Goal: Information Seeking & Learning: Learn about a topic

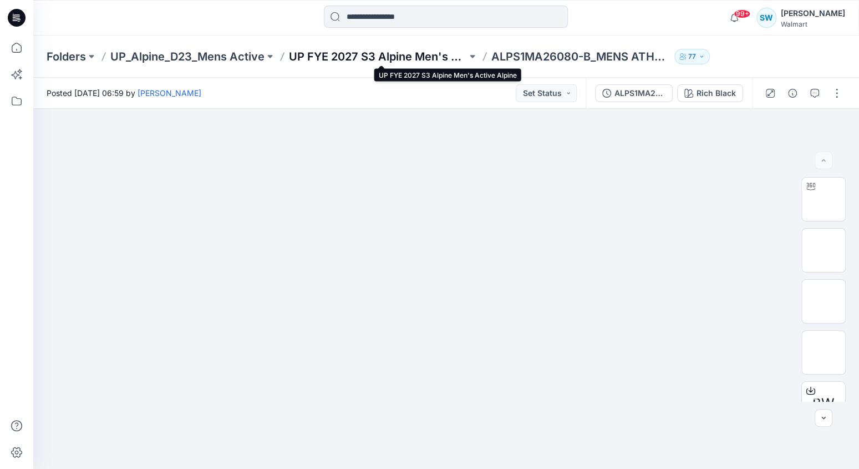
click at [340, 54] on p "UP FYE 2027 S3 Alpine Men's Active Alpine" at bounding box center [378, 57] width 178 height 16
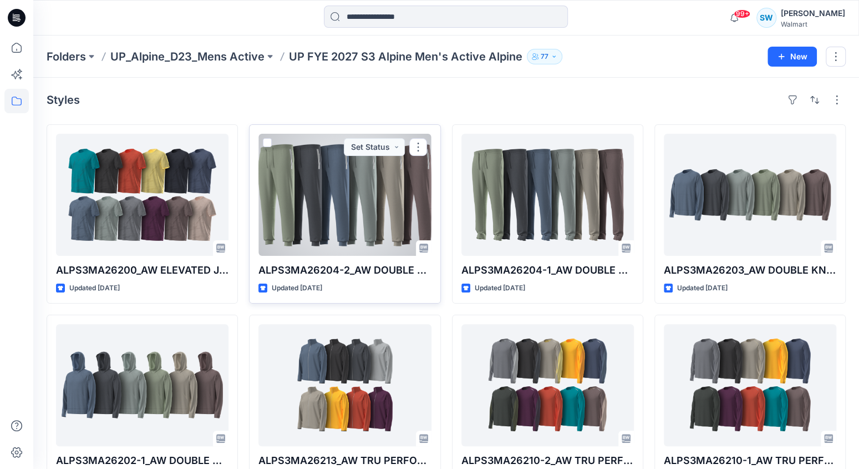
click at [362, 212] on div at bounding box center [344, 195] width 172 height 122
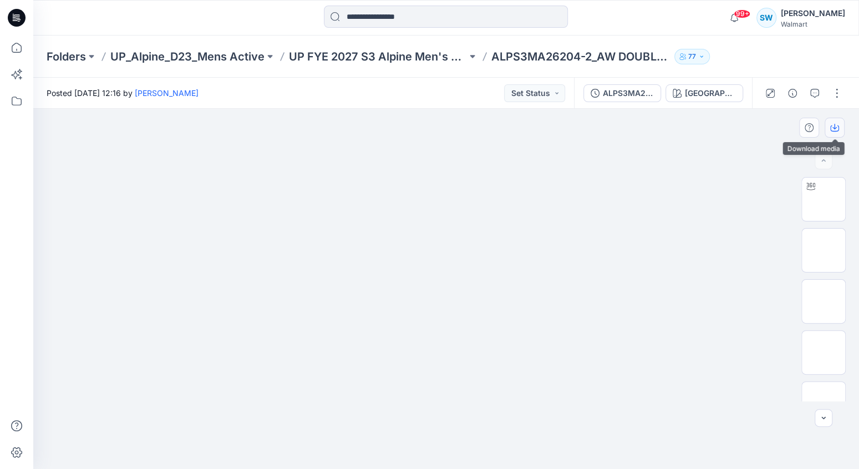
click at [833, 128] on icon "button" at bounding box center [834, 127] width 9 height 9
click at [823, 352] on img at bounding box center [823, 352] width 0 height 0
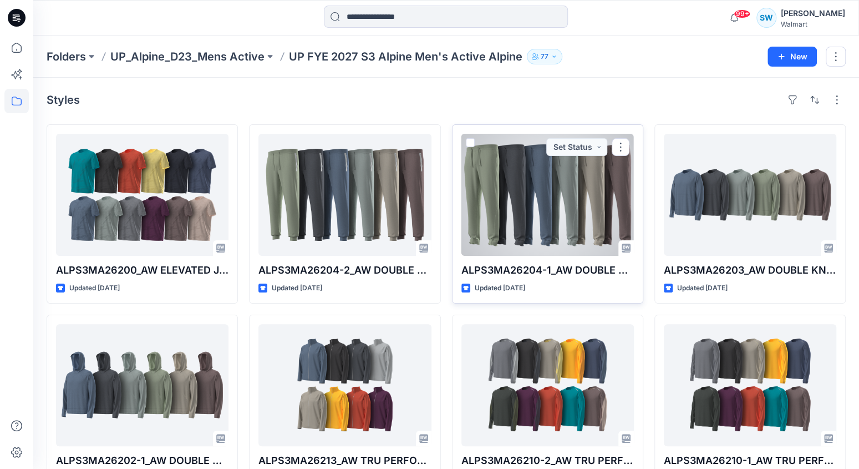
click at [539, 206] on div at bounding box center [547, 195] width 172 height 122
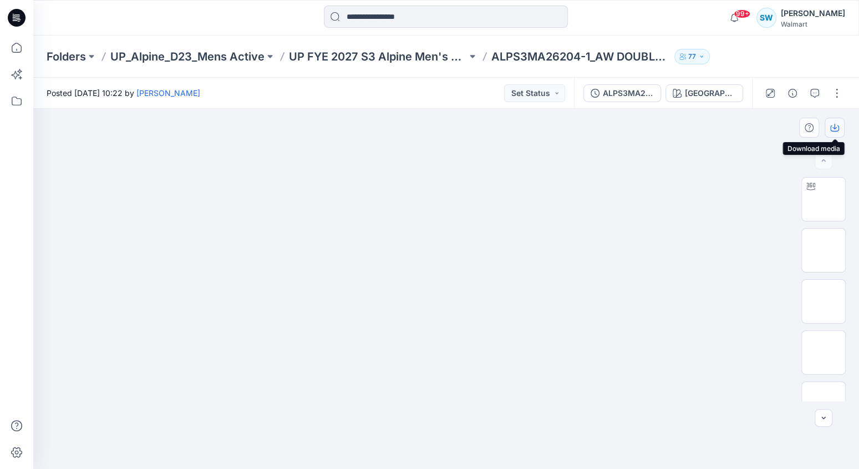
click at [837, 129] on icon "button" at bounding box center [834, 127] width 9 height 9
click at [834, 127] on icon "button" at bounding box center [834, 127] width 4 height 6
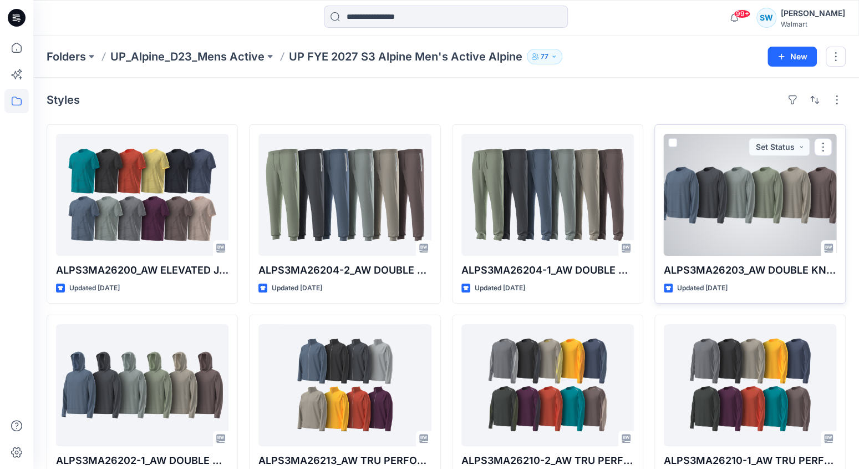
click at [707, 218] on div at bounding box center [750, 195] width 172 height 122
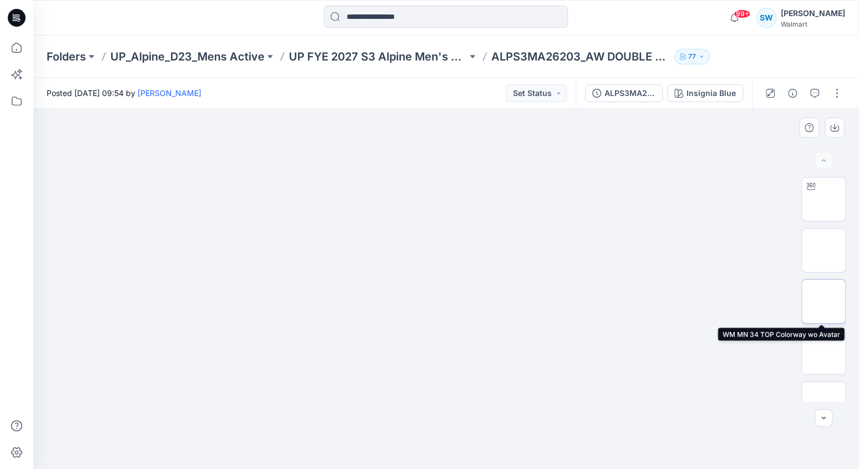
click at [823, 301] on img at bounding box center [823, 301] width 0 height 0
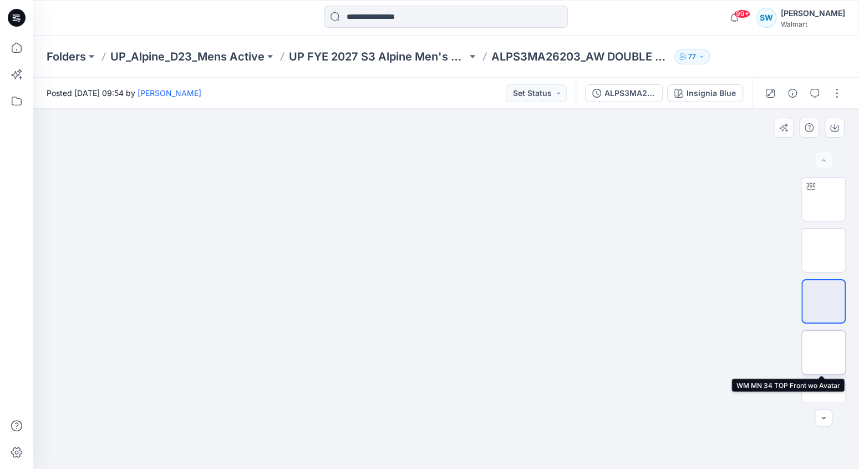
click at [823, 352] on img at bounding box center [823, 352] width 0 height 0
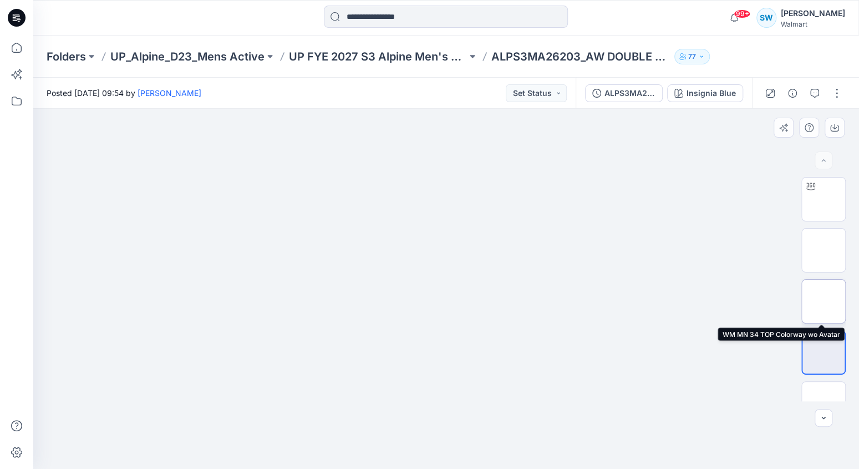
click at [823, 301] on img at bounding box center [823, 301] width 0 height 0
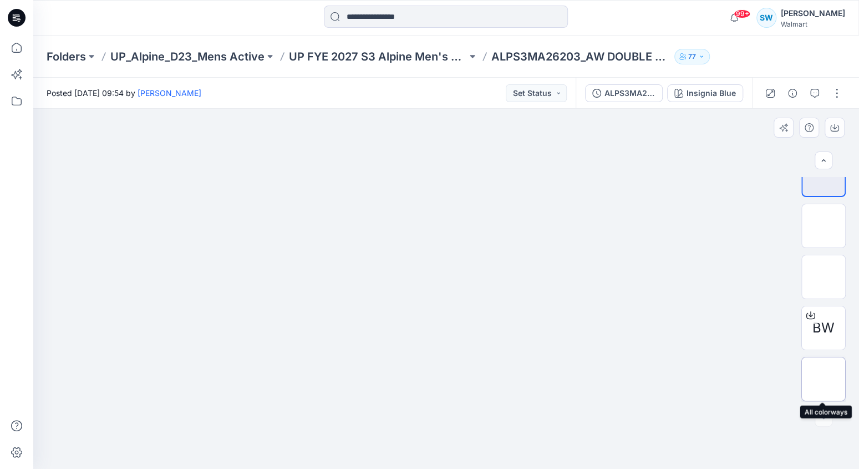
scroll to position [126, 0]
click at [823, 379] on img at bounding box center [823, 379] width 0 height 0
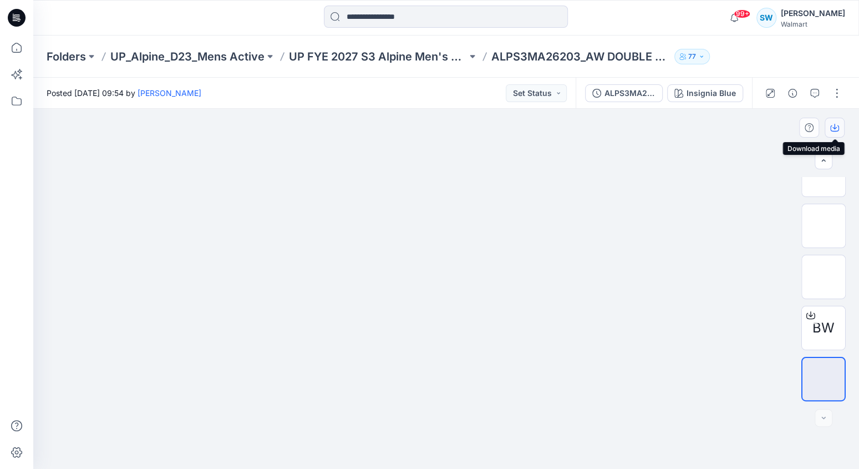
click at [833, 126] on icon "button" at bounding box center [834, 127] width 9 height 9
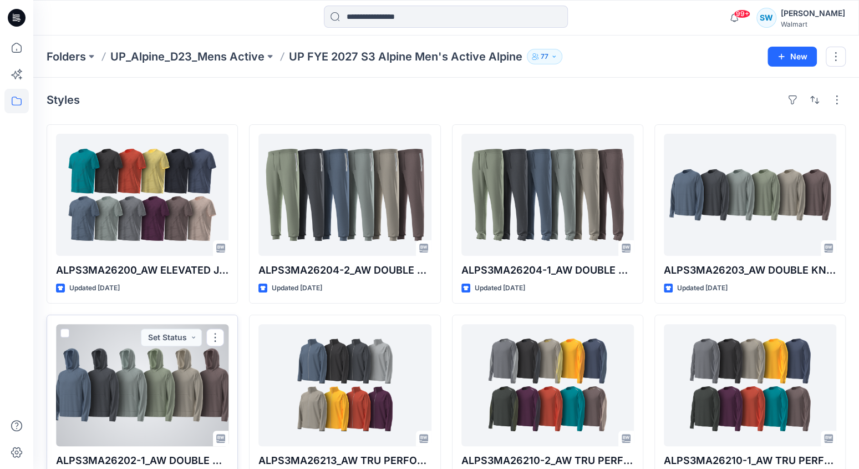
click at [133, 357] on div at bounding box center [142, 385] width 172 height 122
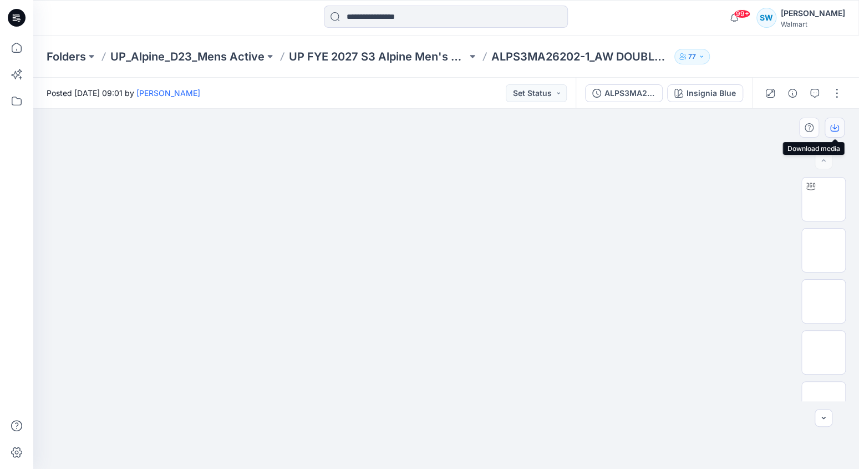
click at [835, 126] on icon "button" at bounding box center [834, 127] width 9 height 9
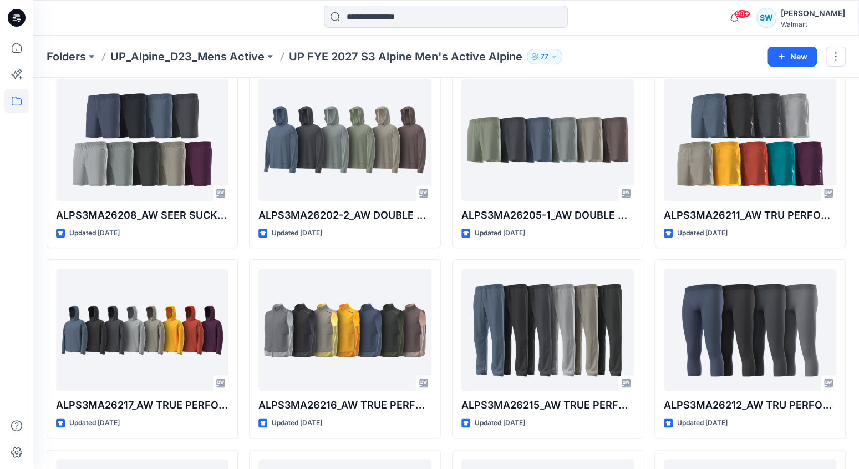
scroll to position [629, 0]
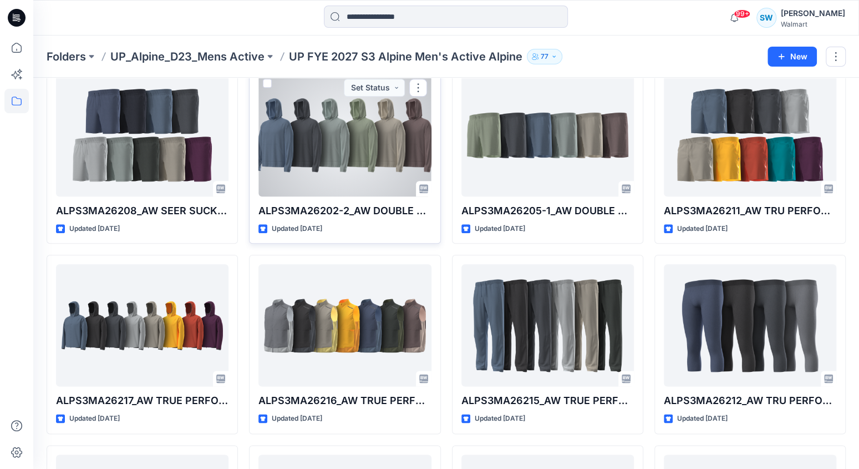
click at [352, 161] on div at bounding box center [344, 135] width 172 height 122
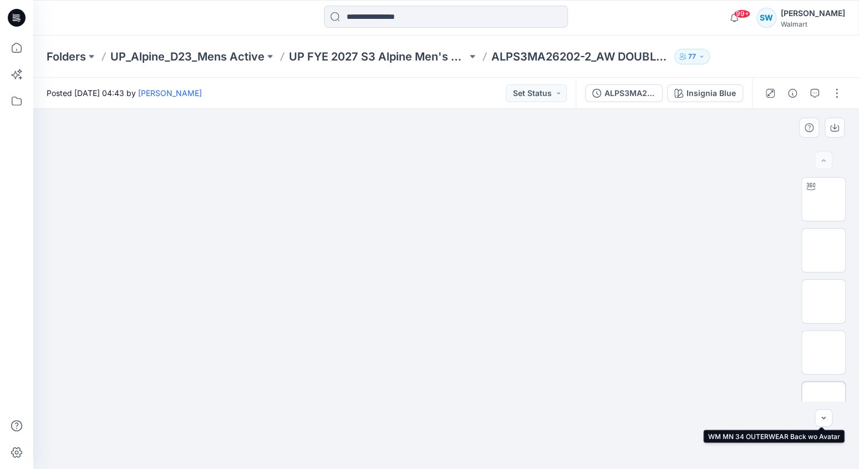
click at [823, 403] on img at bounding box center [823, 403] width 0 height 0
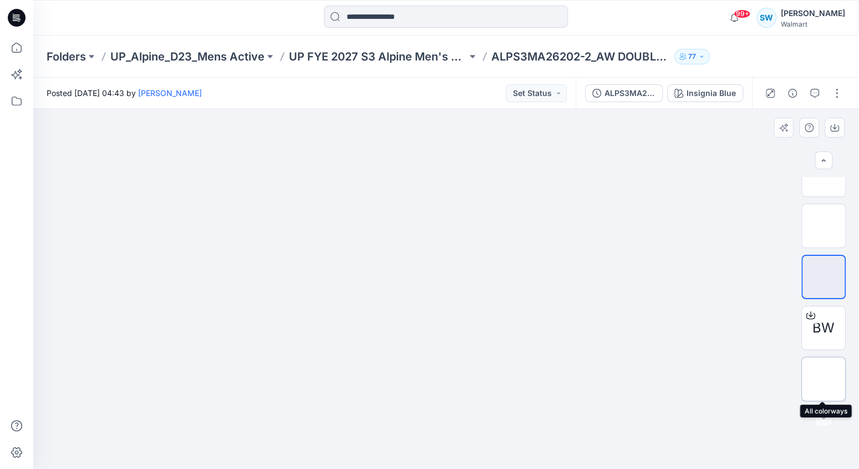
click at [823, 379] on img at bounding box center [823, 379] width 0 height 0
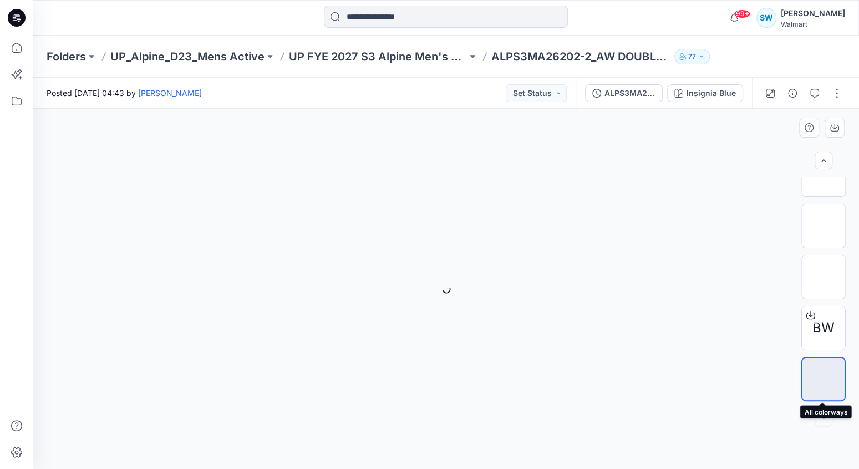
scroll to position [126, 0]
click at [832, 128] on icon "button" at bounding box center [834, 127] width 9 height 9
click at [823, 277] on img at bounding box center [823, 277] width 0 height 0
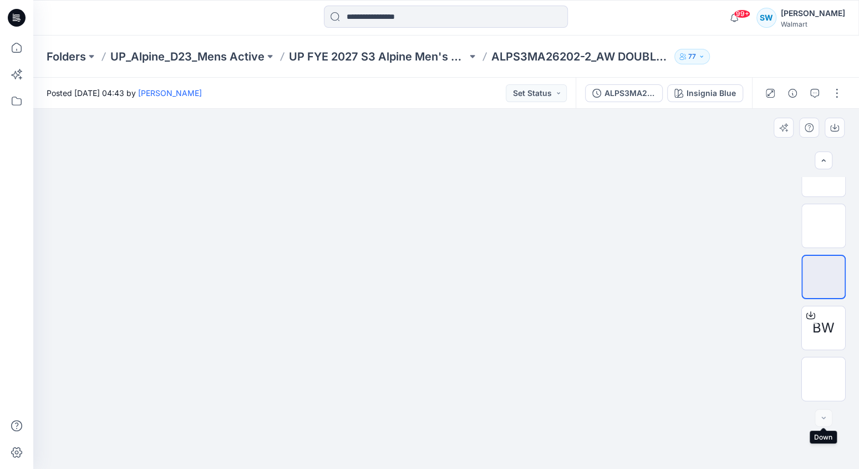
click at [823, 416] on div at bounding box center [823, 418] width 18 height 18
drag, startPoint x: 822, startPoint y: 273, endPoint x: 824, endPoint y: 232, distance: 41.7
click at [823, 277] on img at bounding box center [823, 277] width 0 height 0
click at [823, 175] on img at bounding box center [823, 175] width 0 height 0
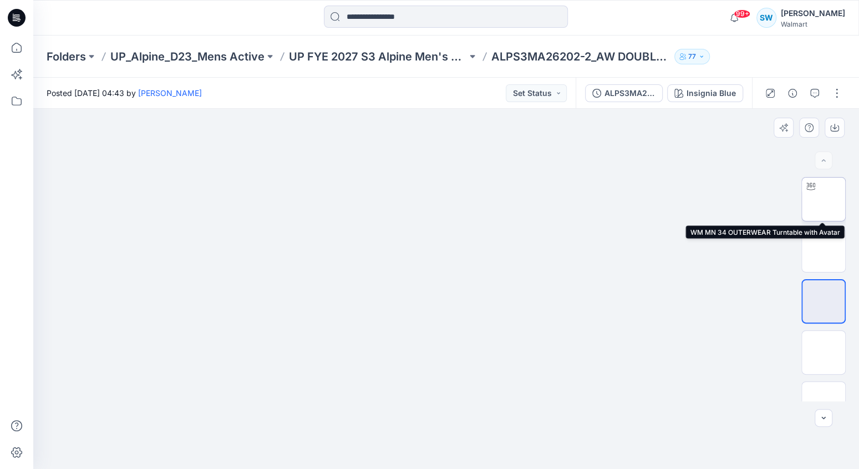
click at [823, 199] on img at bounding box center [823, 199] width 0 height 0
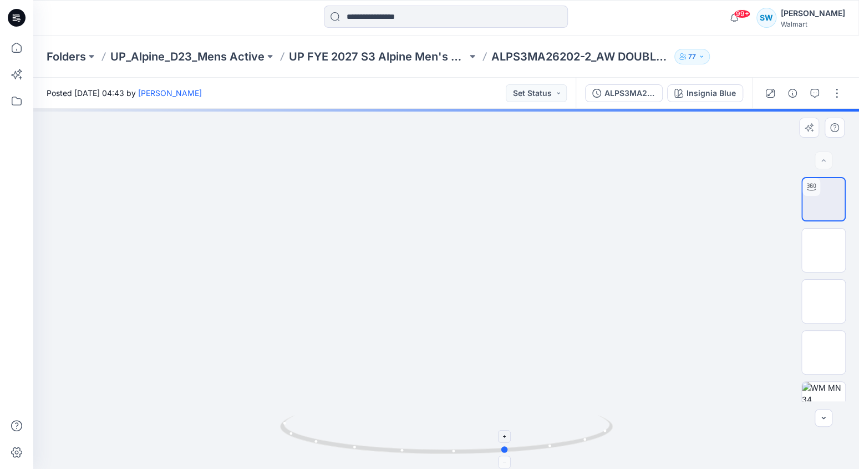
drag, startPoint x: 445, startPoint y: 452, endPoint x: 506, endPoint y: 451, distance: 61.0
click at [506, 451] on circle at bounding box center [505, 449] width 7 height 7
drag, startPoint x: 506, startPoint y: 451, endPoint x: 542, endPoint y: 448, distance: 36.2
click at [542, 448] on circle at bounding box center [540, 446] width 7 height 7
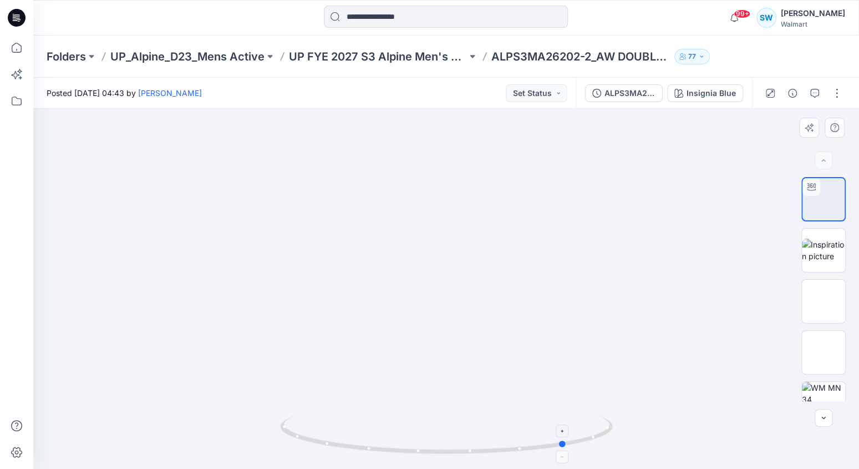
drag, startPoint x: 540, startPoint y: 448, endPoint x: 563, endPoint y: 443, distance: 23.8
click at [563, 443] on circle at bounding box center [563, 443] width 7 height 7
drag, startPoint x: 562, startPoint y: 442, endPoint x: 582, endPoint y: 439, distance: 20.9
click at [583, 439] on circle at bounding box center [582, 439] width 7 height 7
drag, startPoint x: 595, startPoint y: 440, endPoint x: 609, endPoint y: 438, distance: 13.5
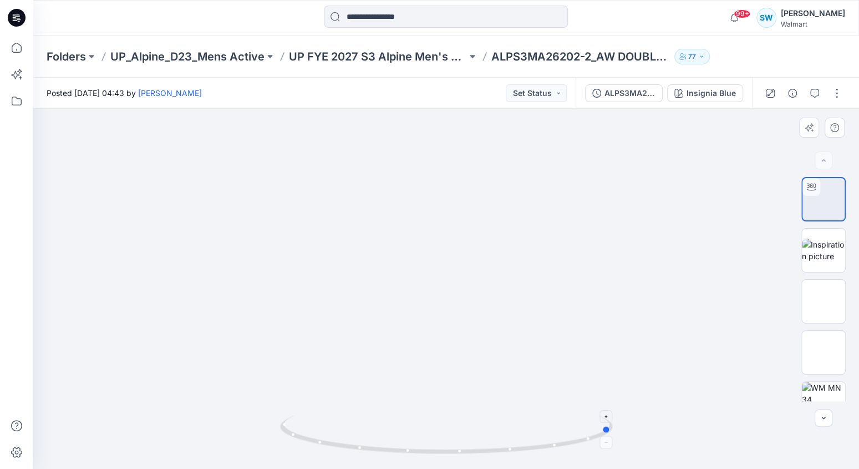
click at [609, 438] on icon at bounding box center [447, 436] width 335 height 42
drag, startPoint x: 610, startPoint y: 427, endPoint x: 611, endPoint y: 420, distance: 6.7
click at [611, 420] on icon at bounding box center [447, 436] width 335 height 42
click at [595, 413] on div at bounding box center [446, 289] width 826 height 360
click at [404, 243] on div at bounding box center [446, 289] width 826 height 360
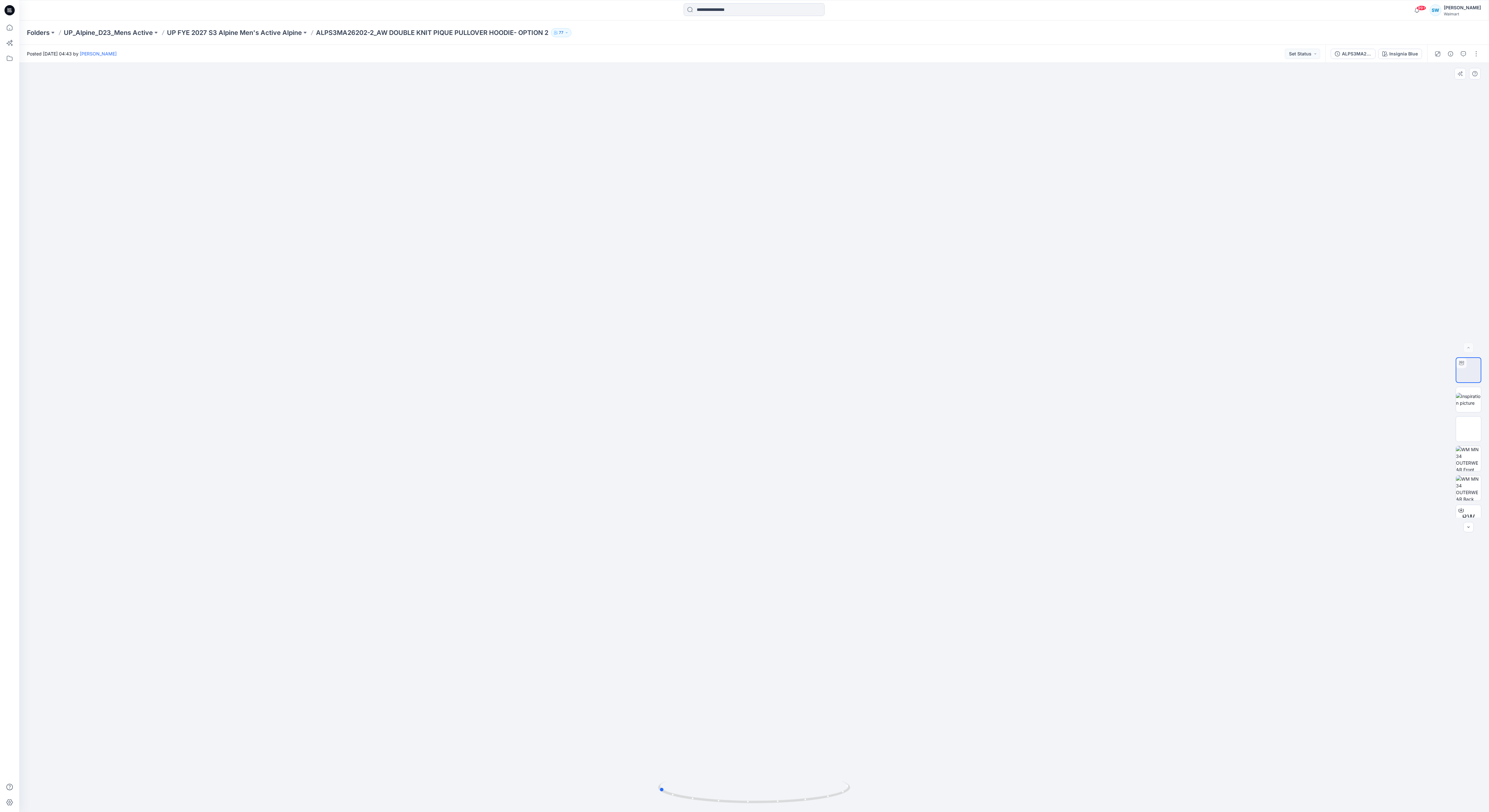
click at [496, 270] on div at bounding box center [754, 437] width 1470 height 749
click at [496, 195] on div at bounding box center [754, 437] width 1470 height 749
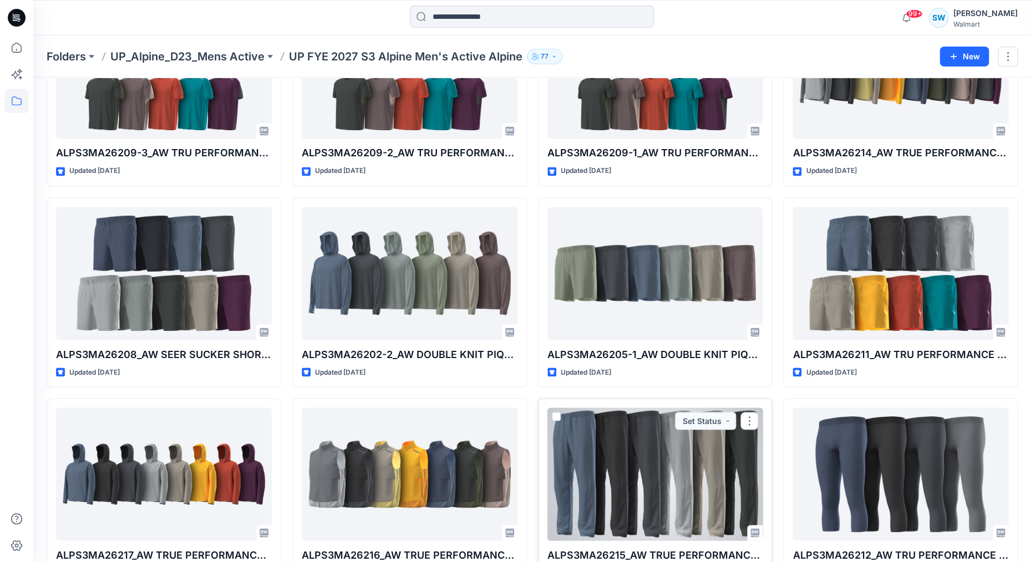
scroll to position [515, 0]
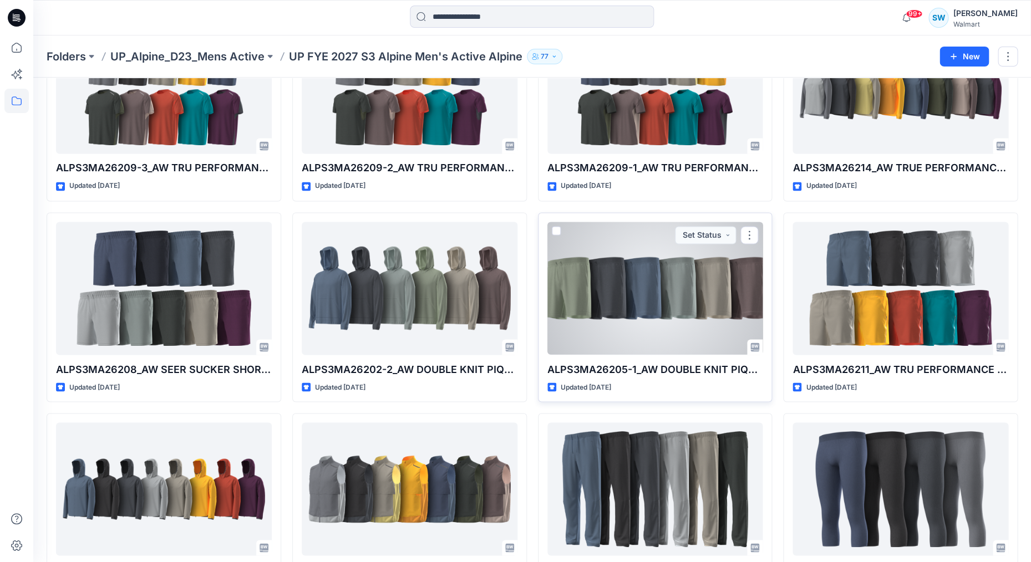
click at [639, 275] on div at bounding box center [655, 288] width 216 height 133
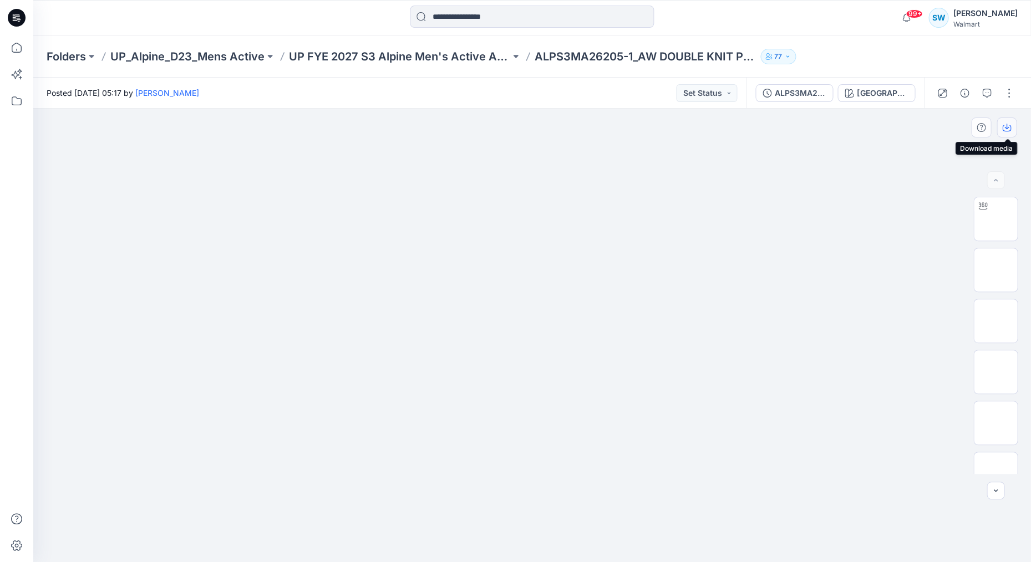
click at [858, 129] on icon "button" at bounding box center [1006, 127] width 9 height 9
click at [858, 423] on img at bounding box center [995, 423] width 0 height 0
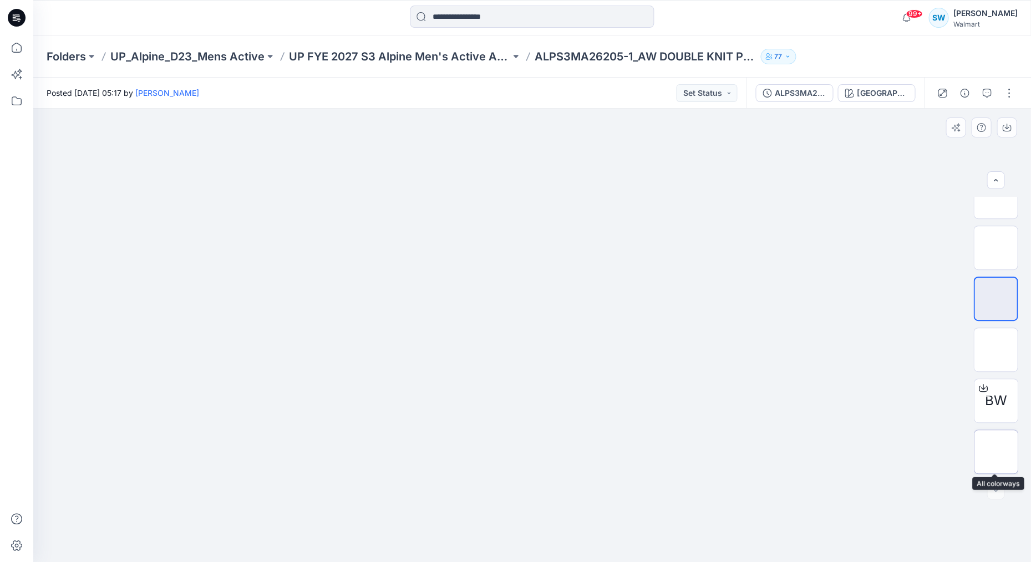
scroll to position [124, 0]
click at [858, 452] on img at bounding box center [995, 452] width 0 height 0
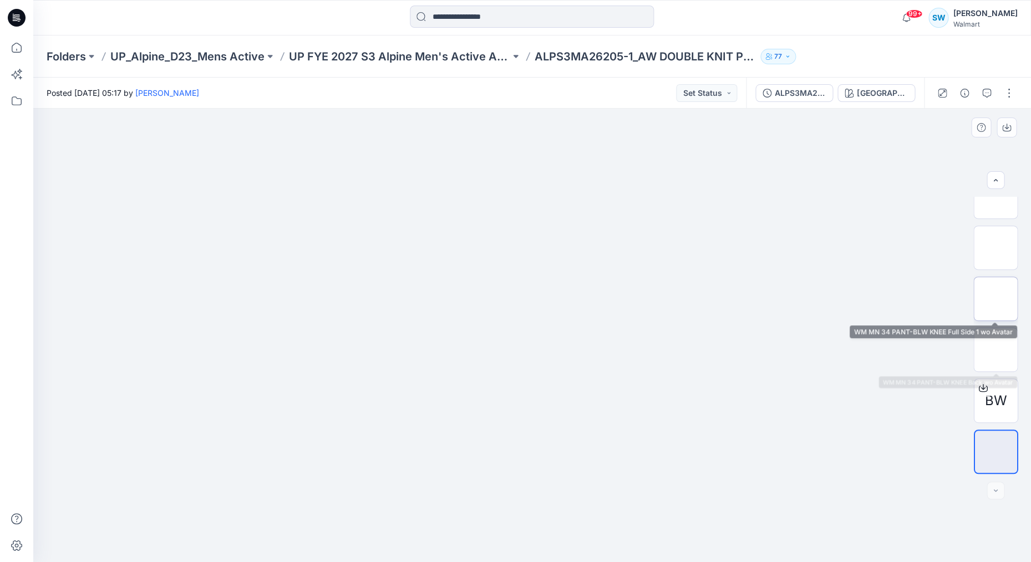
click at [858, 299] on img at bounding box center [995, 299] width 0 height 0
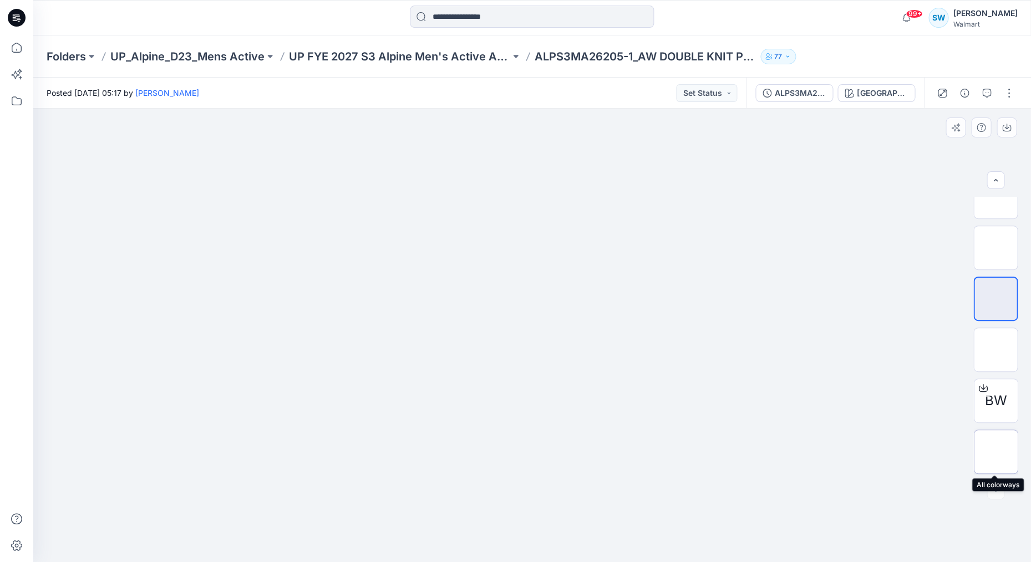
click at [858, 452] on img at bounding box center [995, 452] width 0 height 0
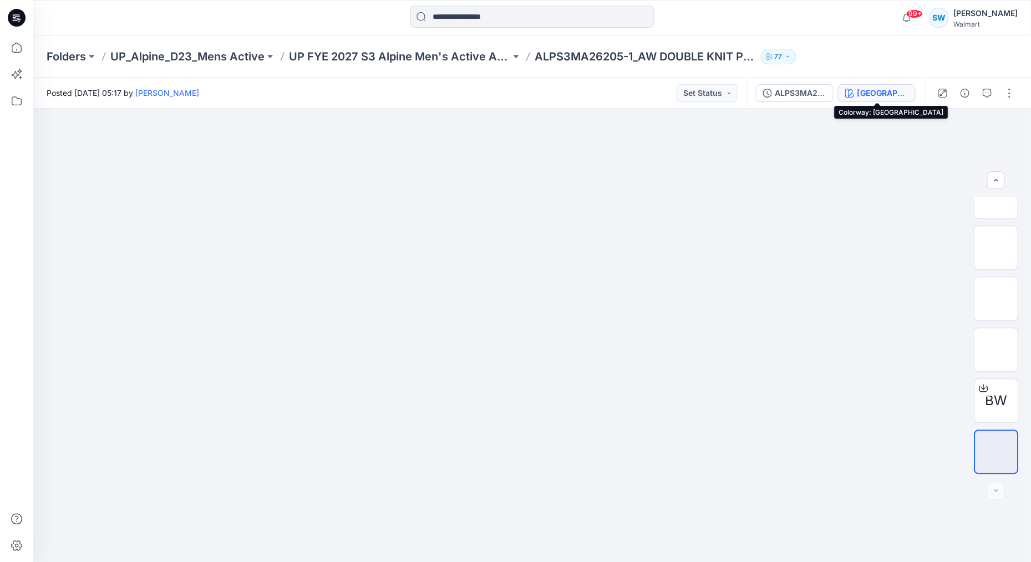
click at [858, 89] on div "[GEOGRAPHIC_DATA]" at bounding box center [882, 93] width 51 height 12
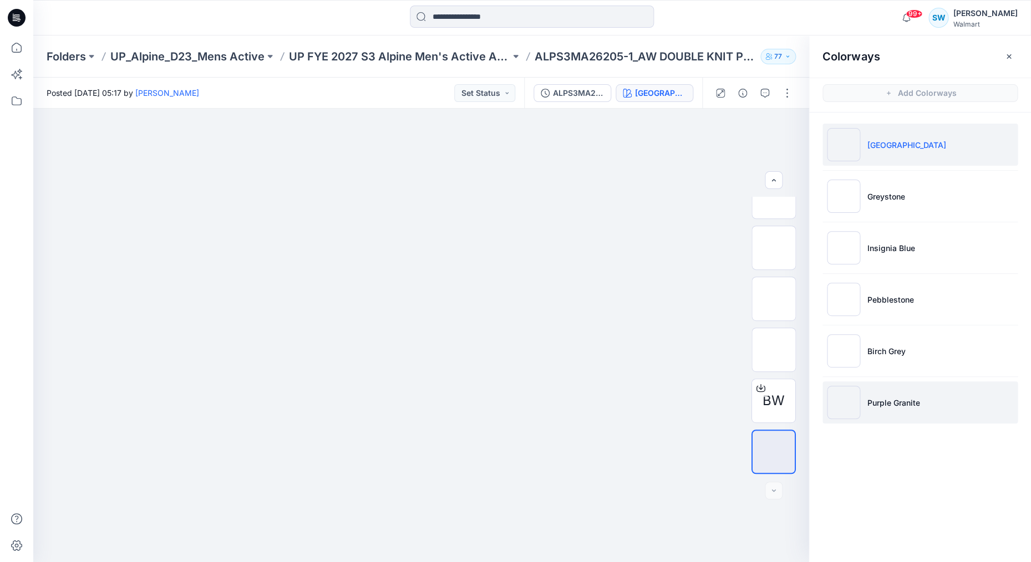
click at [858, 401] on p "Purple Granite" at bounding box center [893, 403] width 53 height 12
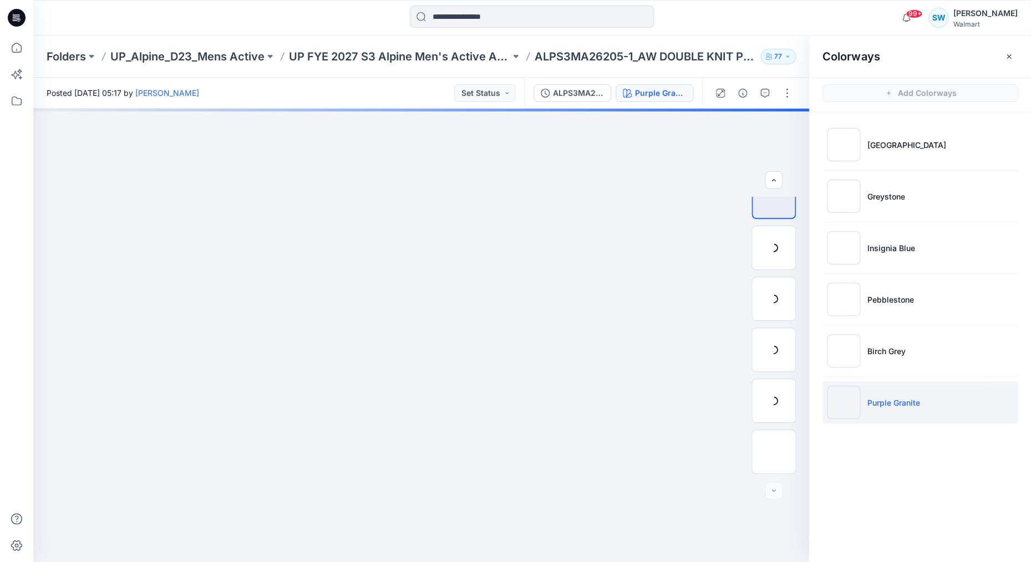
scroll to position [22, 0]
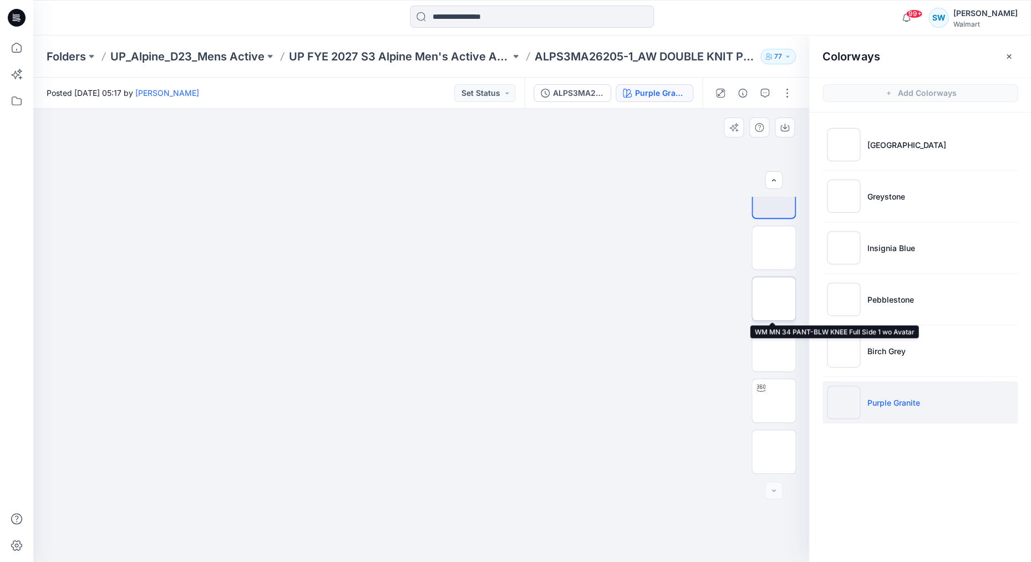
click at [773, 299] on img at bounding box center [773, 299] width 0 height 0
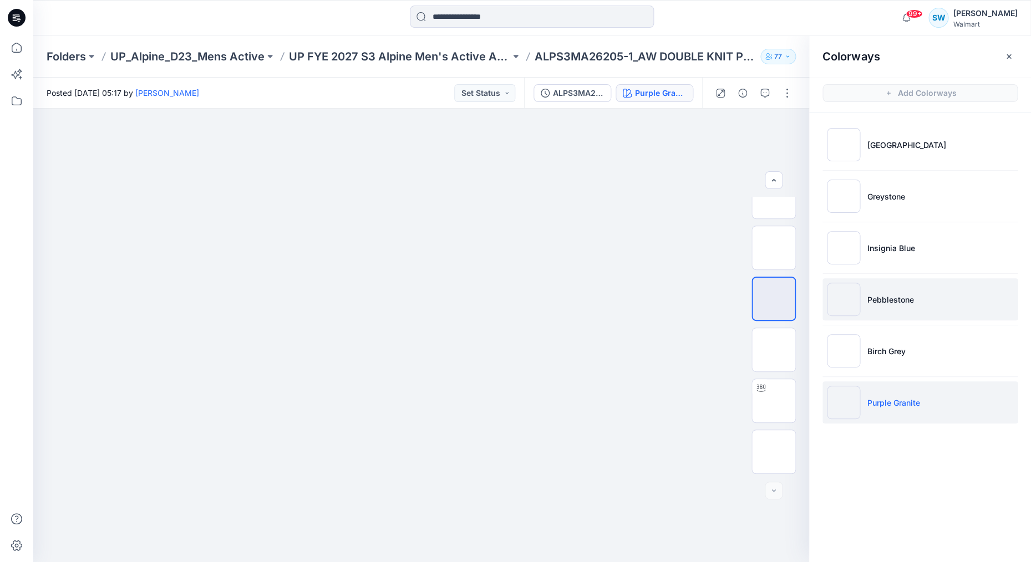
click at [848, 293] on img at bounding box center [843, 299] width 33 height 33
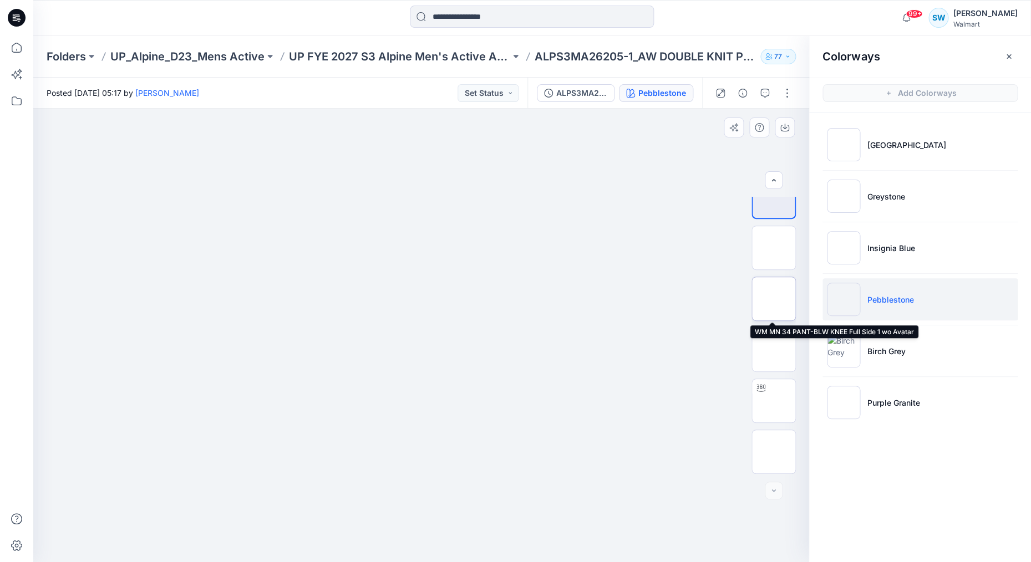
click at [773, 299] on img at bounding box center [773, 299] width 0 height 0
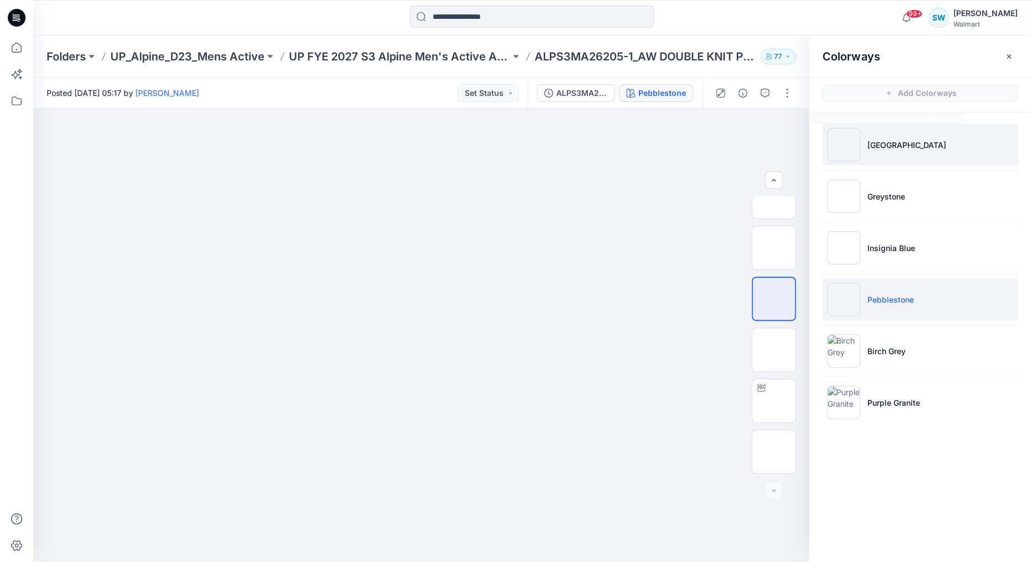
click at [858, 139] on p "[GEOGRAPHIC_DATA]" at bounding box center [906, 145] width 79 height 12
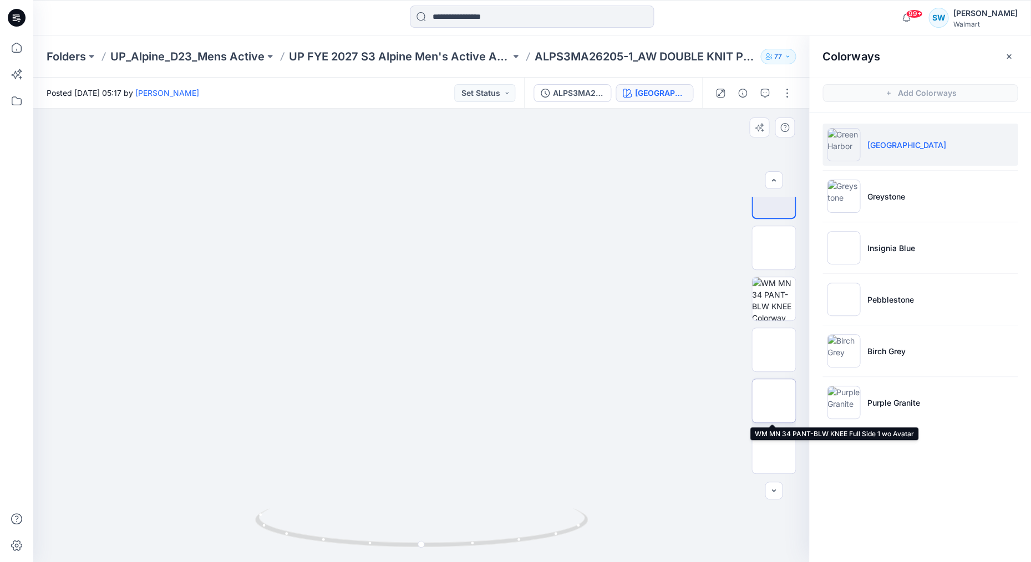
click at [773, 401] on img at bounding box center [773, 401] width 0 height 0
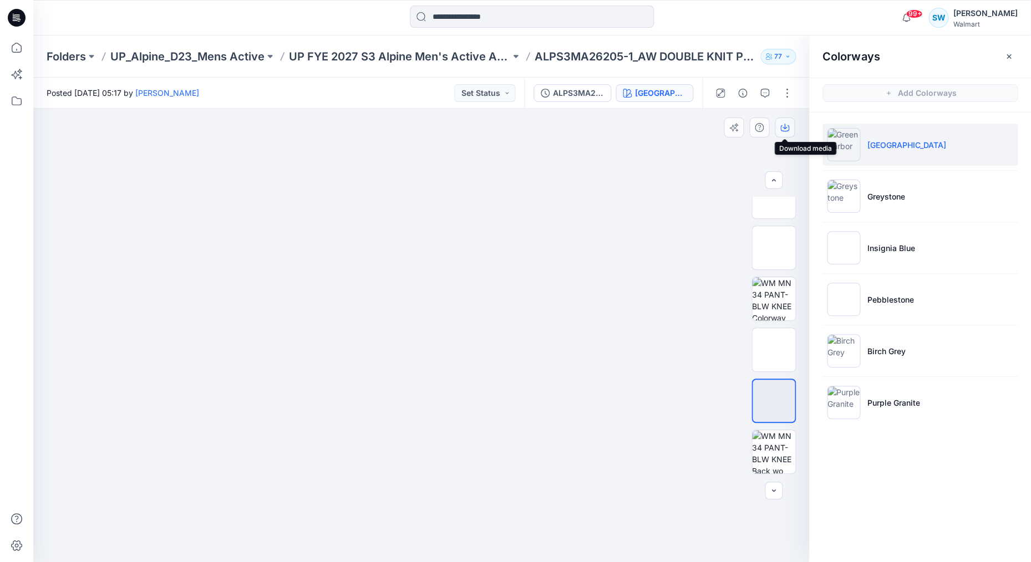
click at [786, 123] on icon "button" at bounding box center [784, 127] width 9 height 9
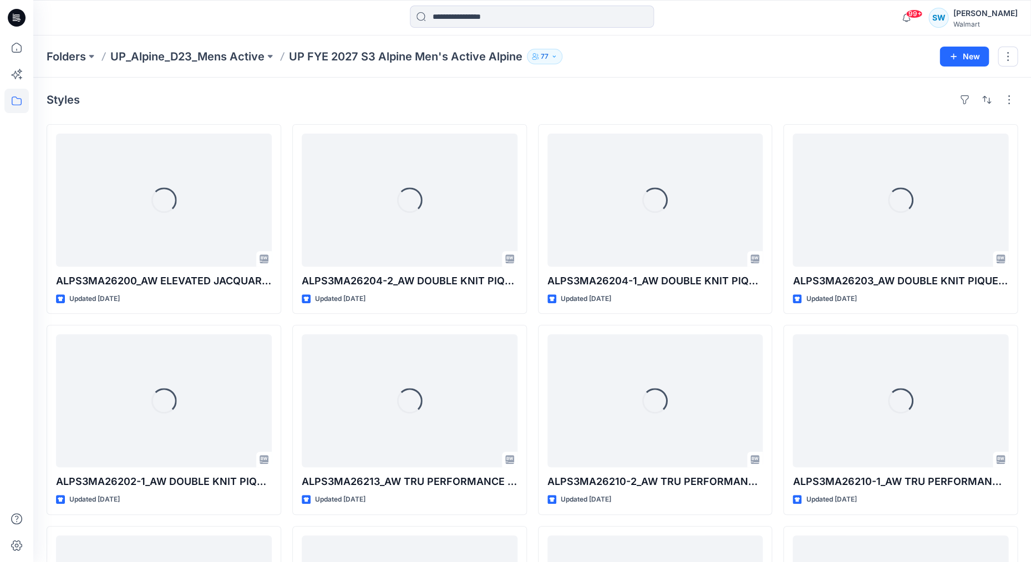
scroll to position [515, 0]
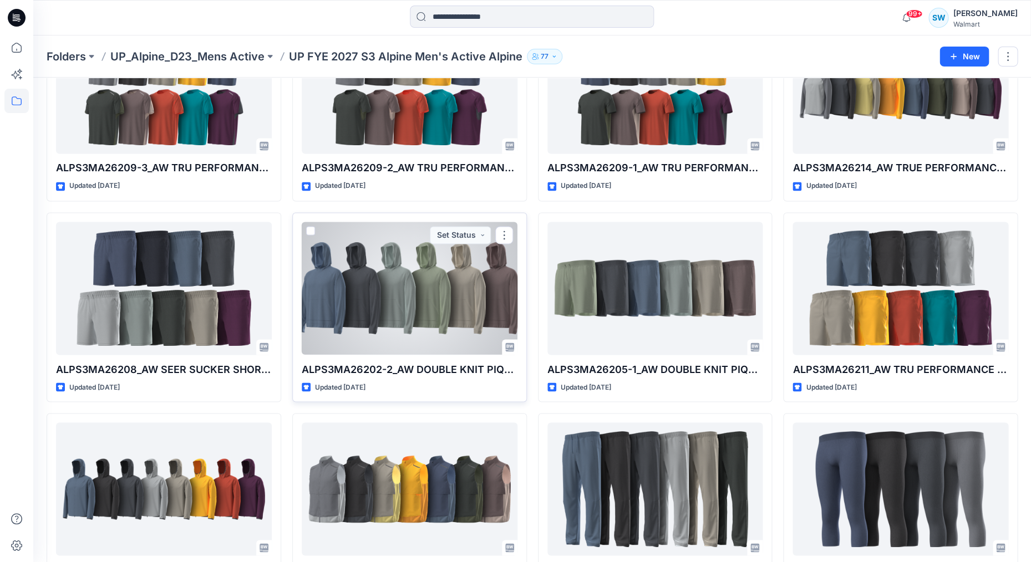
click at [475, 309] on div at bounding box center [410, 288] width 216 height 133
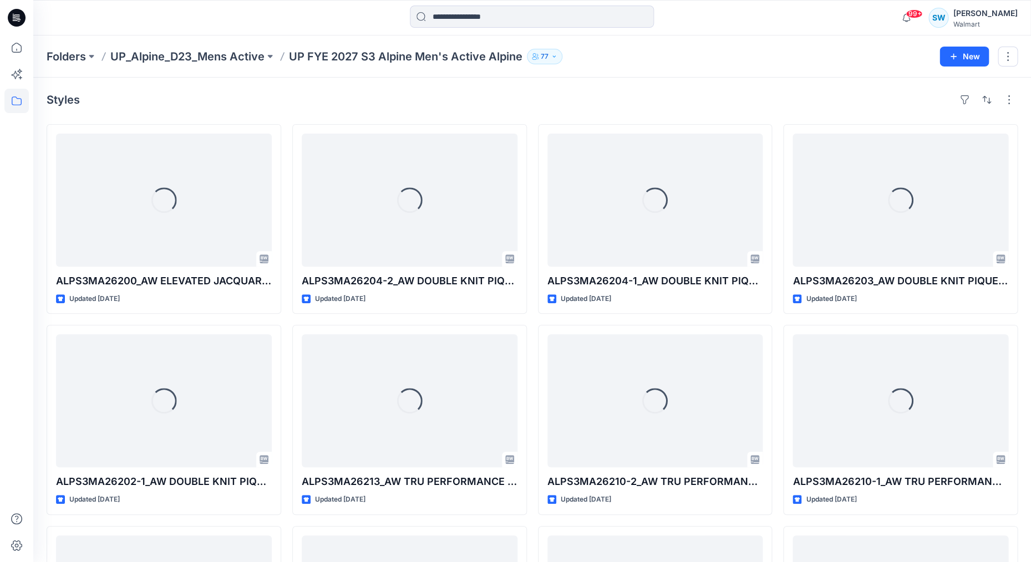
scroll to position [515, 0]
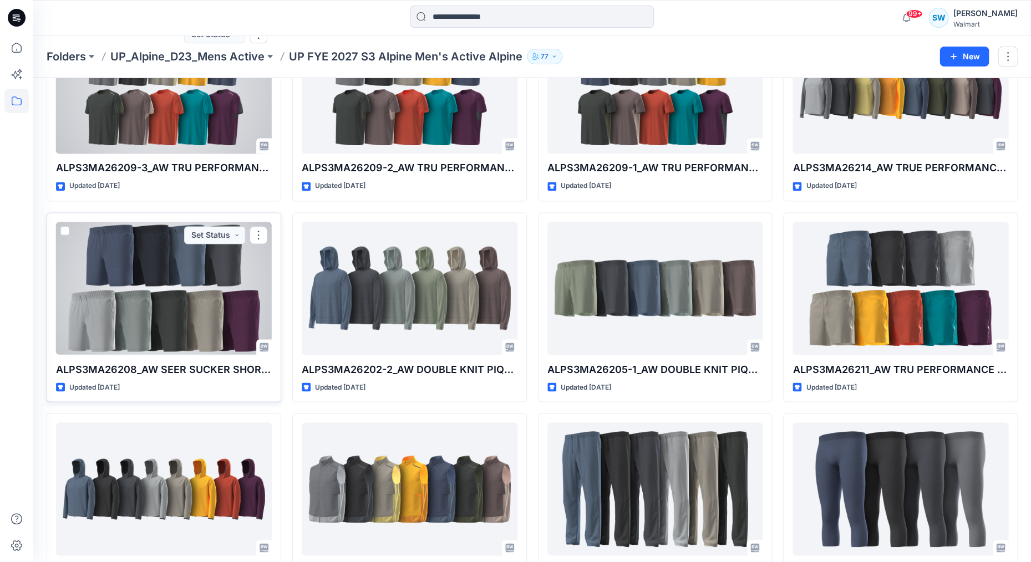
click at [243, 310] on div at bounding box center [164, 288] width 216 height 133
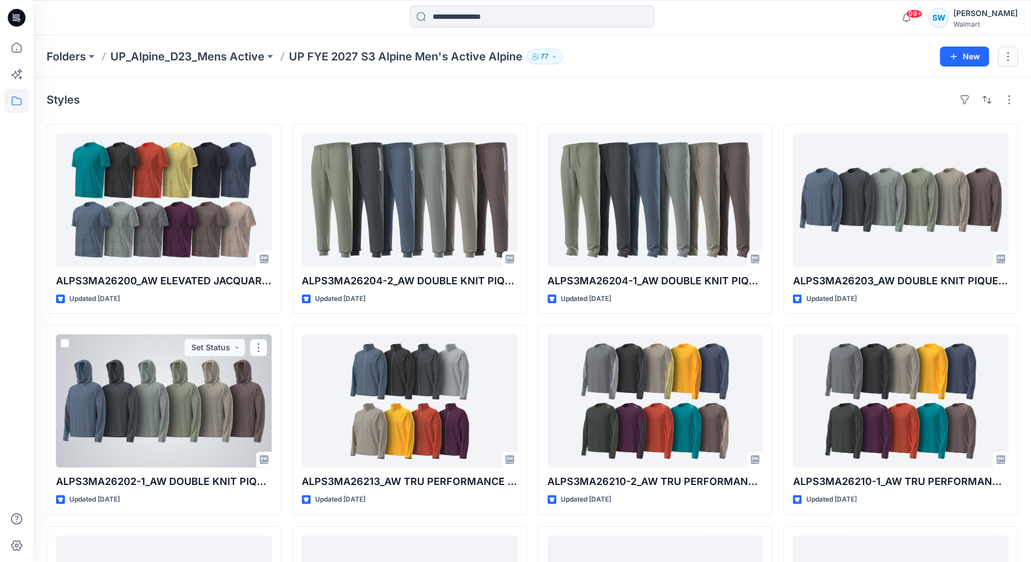
click at [231, 388] on div at bounding box center [164, 400] width 216 height 133
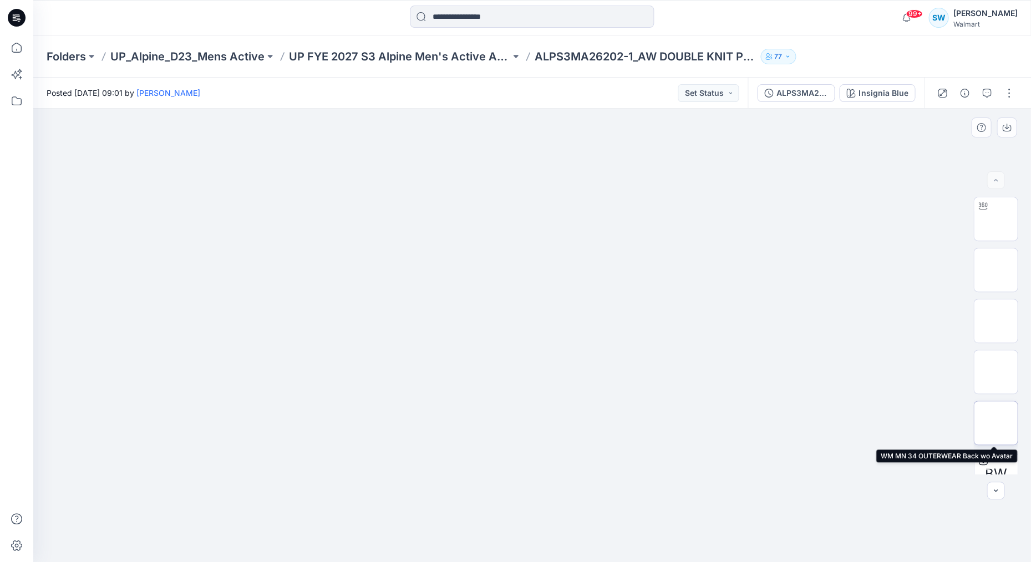
click at [858, 423] on img at bounding box center [995, 423] width 0 height 0
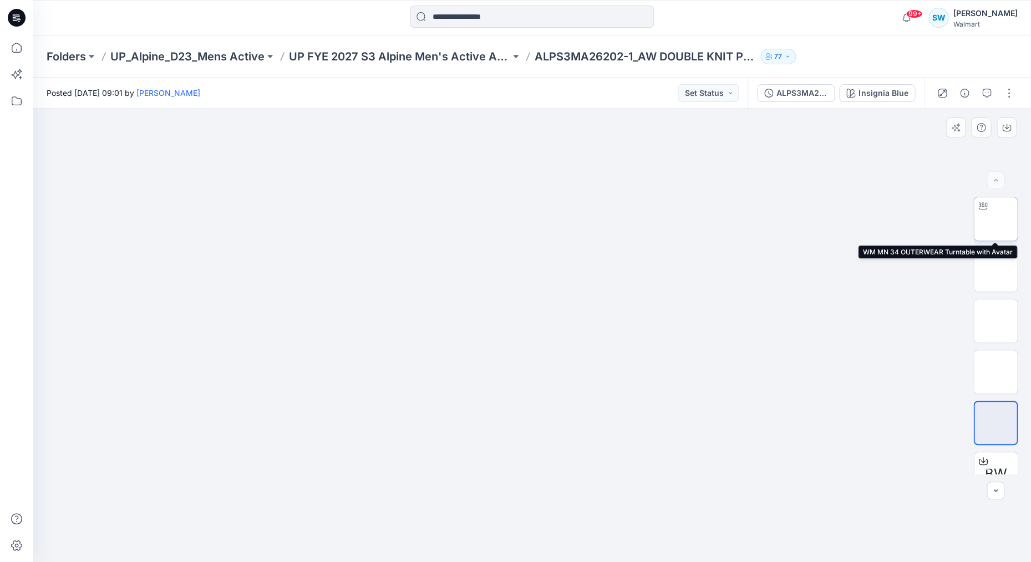
click at [858, 219] on img at bounding box center [995, 219] width 0 height 0
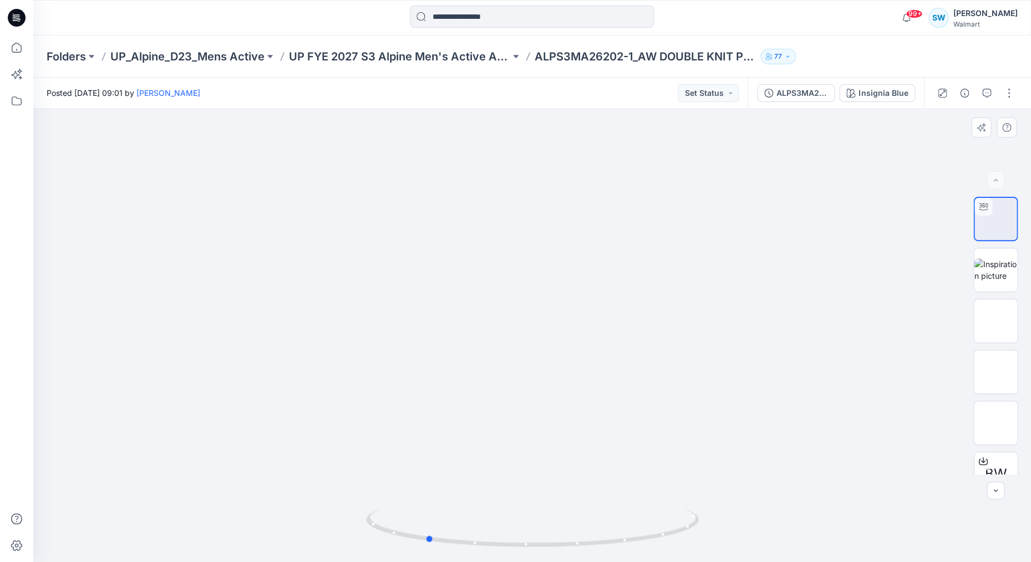
drag, startPoint x: 374, startPoint y: 528, endPoint x: 724, endPoint y: 492, distance: 351.1
click at [604, 468] on icon at bounding box center [533, 529] width 335 height 42
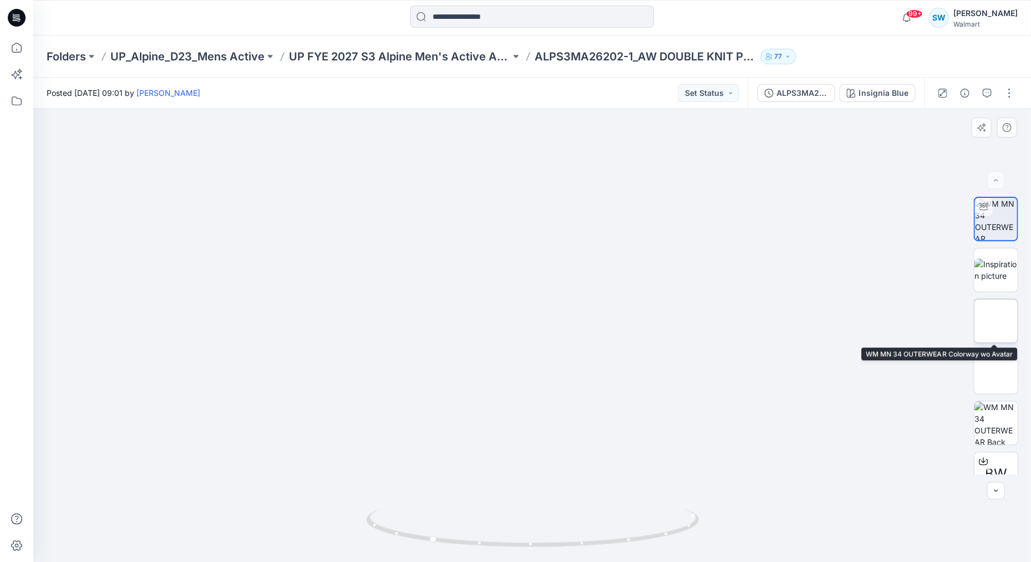
click at [858, 321] on img at bounding box center [995, 321] width 0 height 0
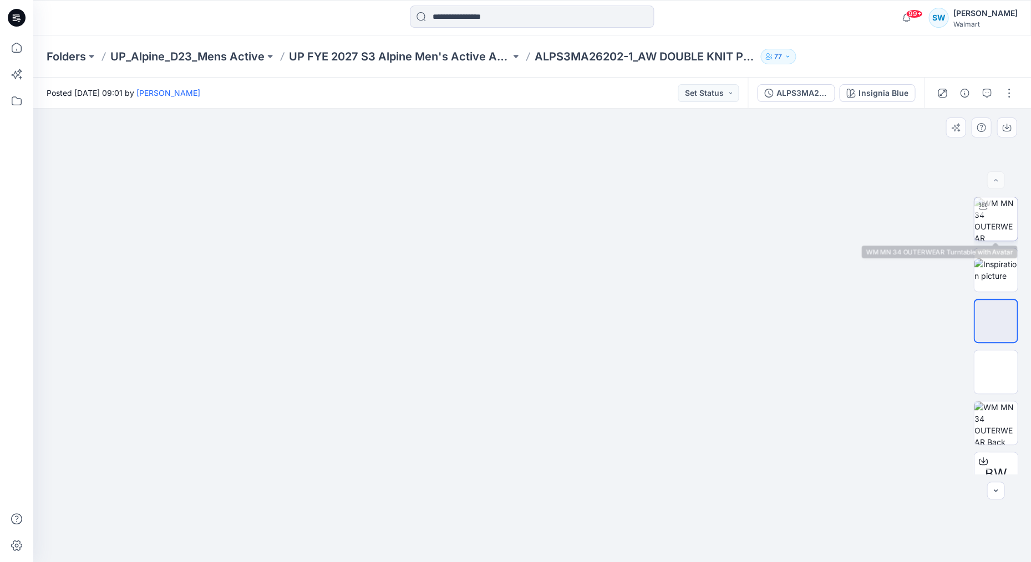
drag, startPoint x: 996, startPoint y: 222, endPoint x: 974, endPoint y: 231, distance: 23.7
click at [858, 222] on img at bounding box center [995, 218] width 43 height 43
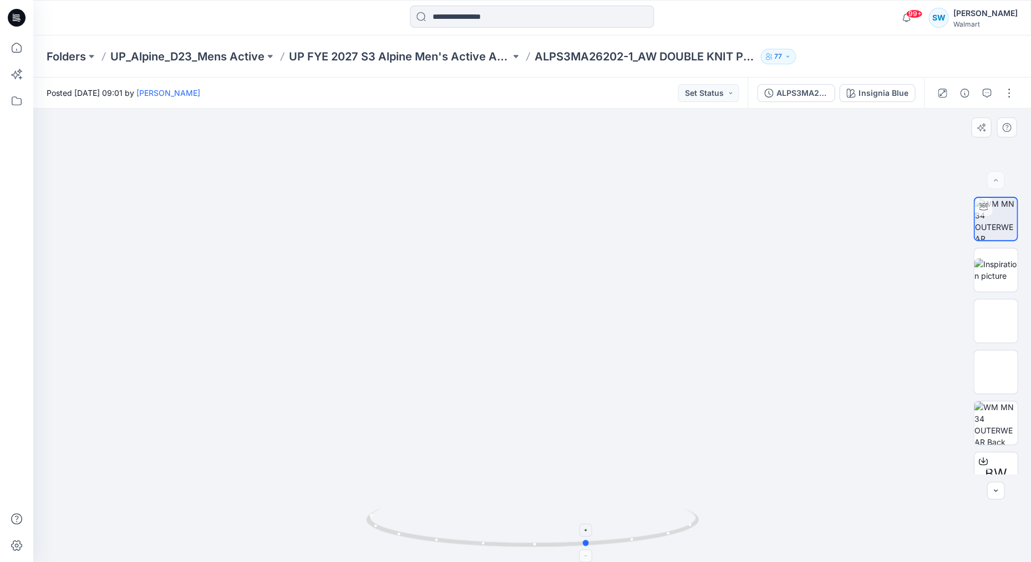
drag, startPoint x: 534, startPoint y: 546, endPoint x: 589, endPoint y: 545, distance: 55.4
click at [589, 468] on icon at bounding box center [533, 529] width 335 height 42
drag, startPoint x: 589, startPoint y: 545, endPoint x: 643, endPoint y: 534, distance: 54.4
click at [643, 468] on icon at bounding box center [533, 529] width 335 height 42
drag, startPoint x: 628, startPoint y: 538, endPoint x: 703, endPoint y: 526, distance: 75.8
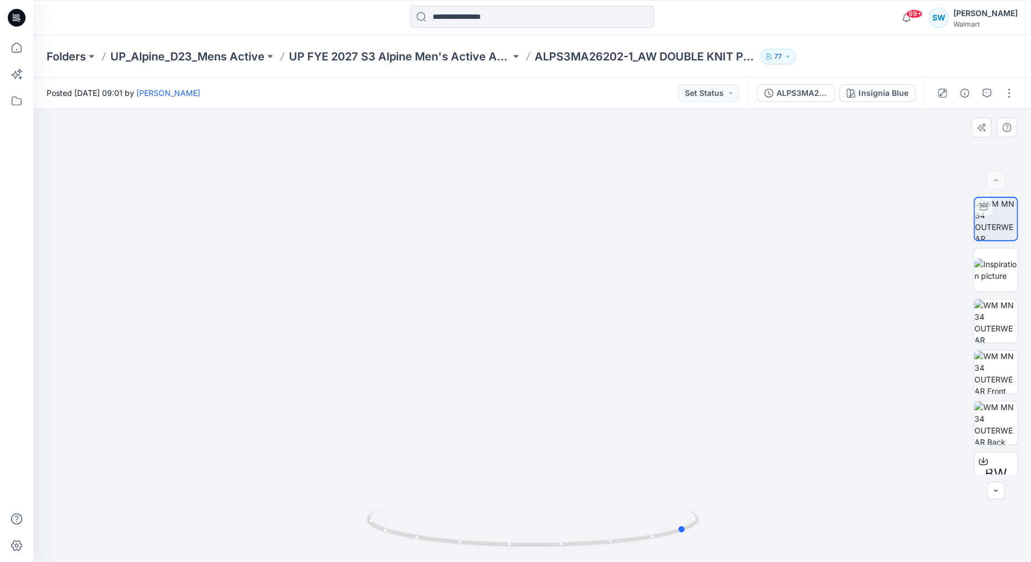
click at [703, 468] on div at bounding box center [531, 336] width 997 height 454
